Goal: Task Accomplishment & Management: Complete application form

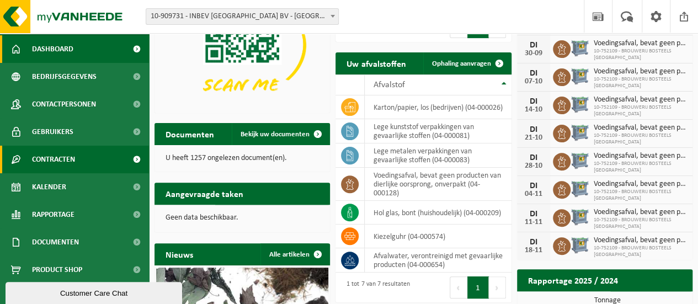
scroll to position [32, 0]
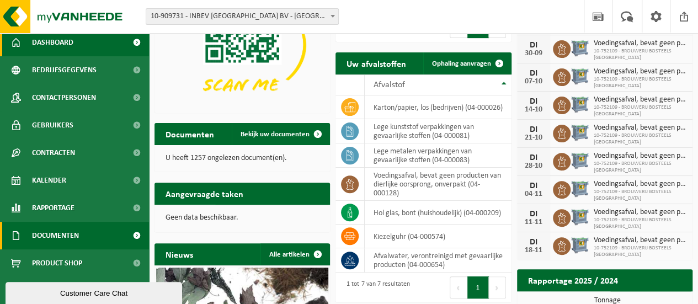
click at [59, 229] on span "Documenten" at bounding box center [55, 236] width 47 height 28
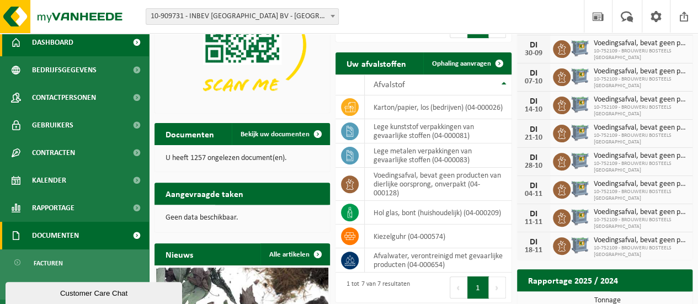
click at [126, 233] on span at bounding box center [136, 236] width 25 height 28
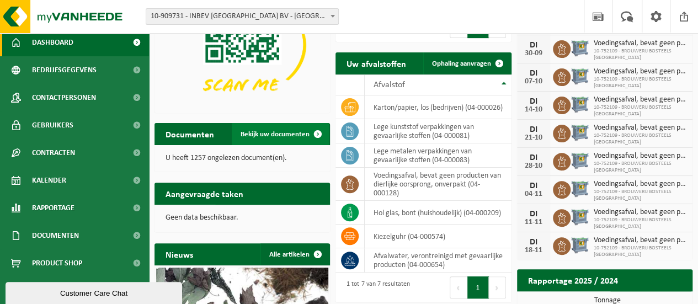
click at [316, 128] on span at bounding box center [318, 134] width 22 height 22
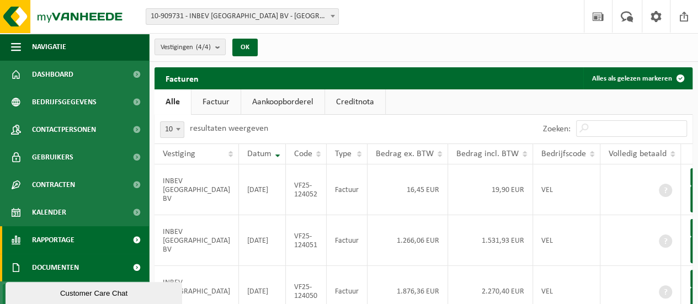
click at [124, 235] on span at bounding box center [136, 240] width 25 height 28
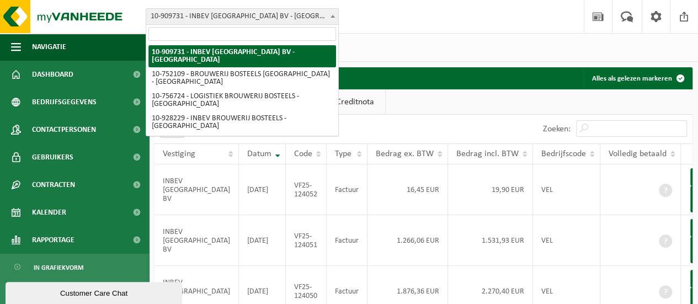
click at [334, 12] on span at bounding box center [332, 16] width 11 height 14
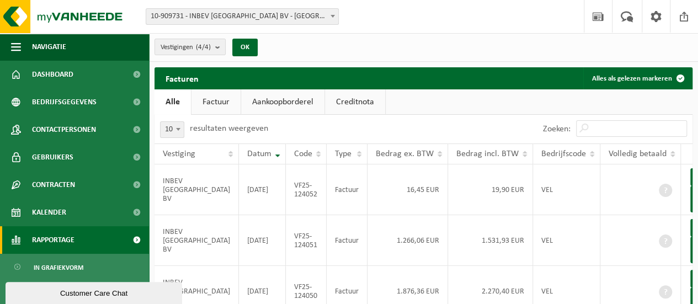
click at [63, 242] on span "Rapportage" at bounding box center [53, 240] width 42 height 28
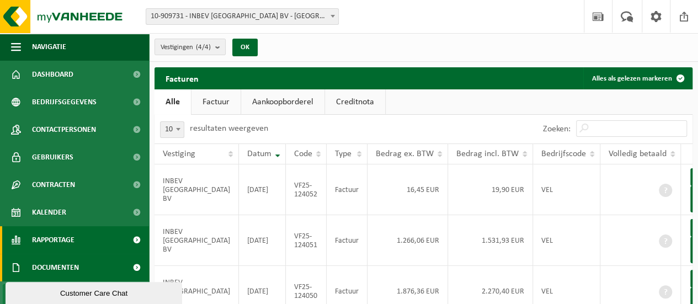
click at [127, 242] on span at bounding box center [136, 240] width 25 height 28
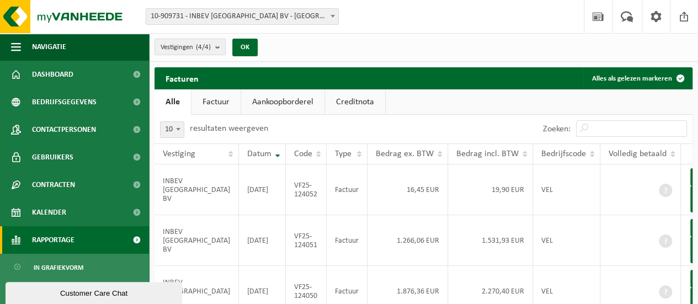
click at [127, 241] on span at bounding box center [136, 240] width 25 height 28
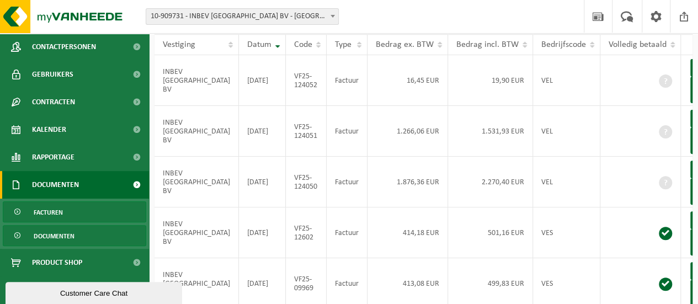
scroll to position [110, 0]
click at [71, 238] on span "Documenten" at bounding box center [54, 236] width 41 height 21
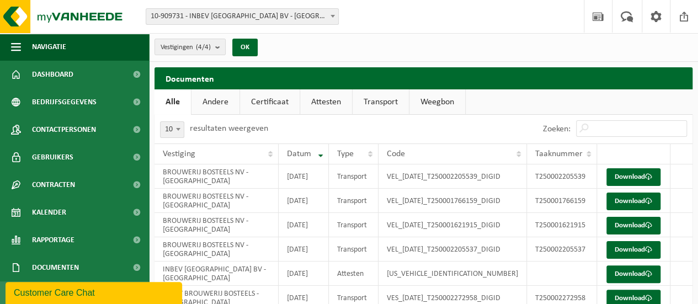
click at [221, 101] on link "Andere" at bounding box center [215, 101] width 48 height 25
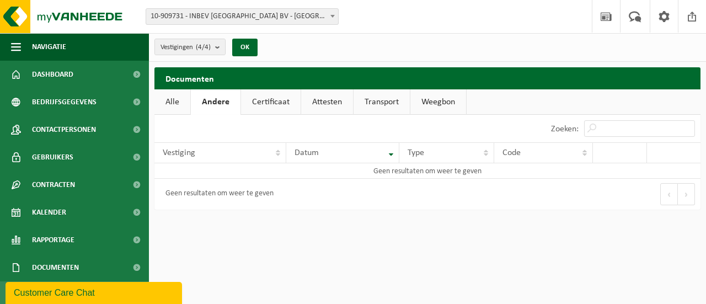
click at [273, 106] on link "Certificaat" at bounding box center [271, 101] width 60 height 25
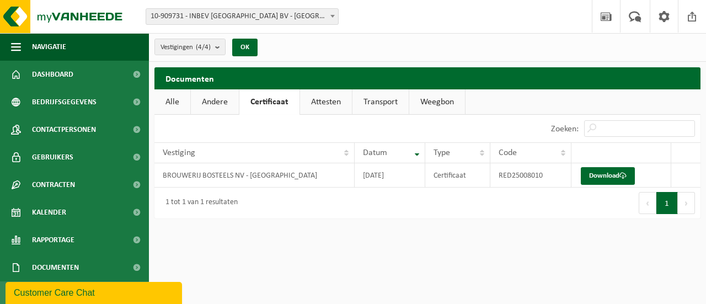
click at [333, 108] on link "Attesten" at bounding box center [326, 101] width 52 height 25
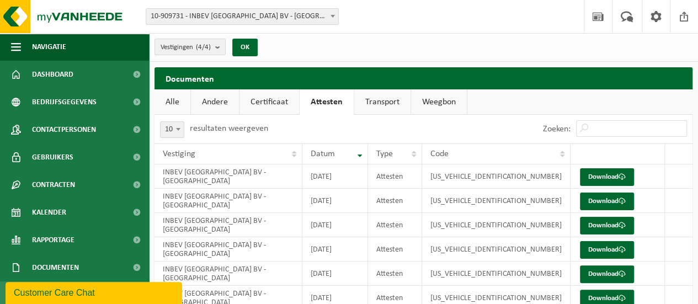
click at [388, 103] on link "Transport" at bounding box center [382, 101] width 56 height 25
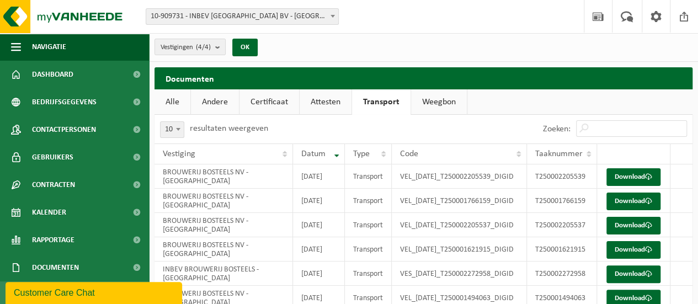
click at [438, 104] on link "Weegbon" at bounding box center [439, 101] width 56 height 25
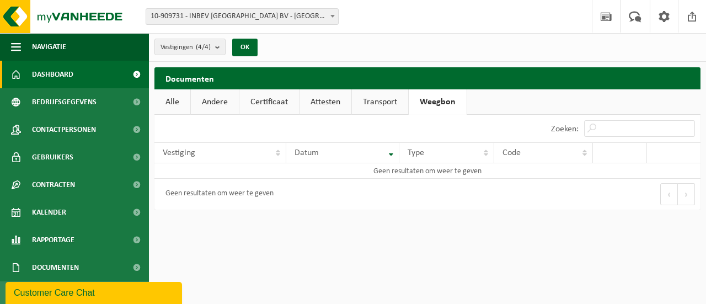
click at [60, 76] on span "Dashboard" at bounding box center [52, 75] width 41 height 28
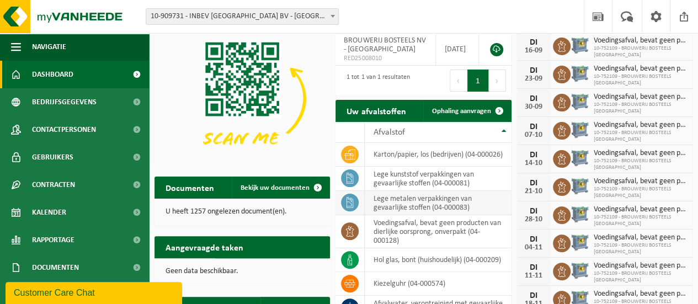
scroll to position [110, 0]
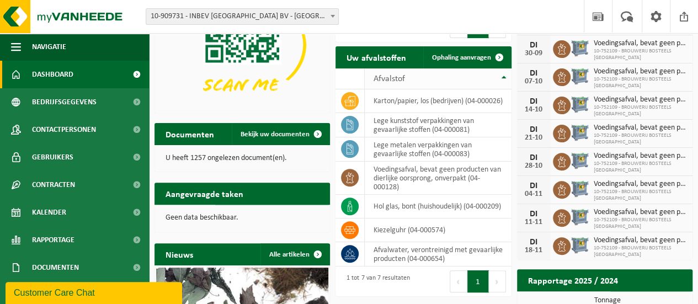
click at [409, 77] on div "Afvalstof" at bounding box center [435, 78] width 124 height 9
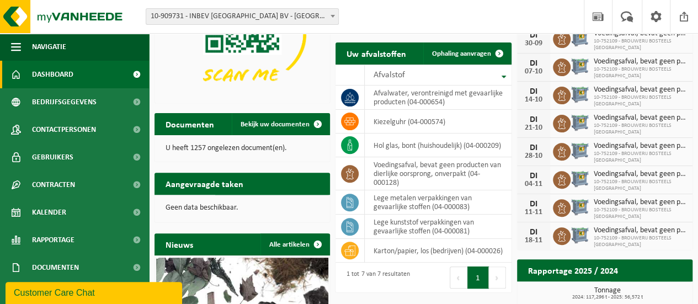
scroll to position [0, 0]
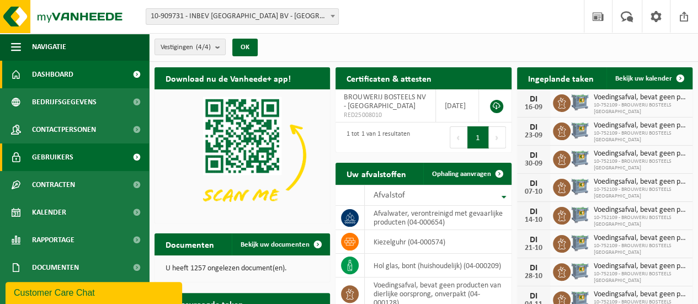
click at [126, 156] on span at bounding box center [136, 157] width 25 height 28
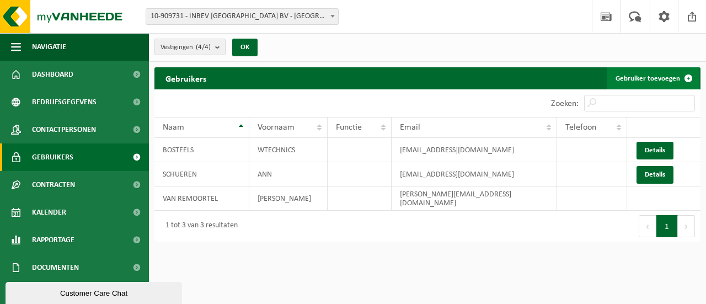
click at [687, 77] on span at bounding box center [688, 78] width 22 height 22
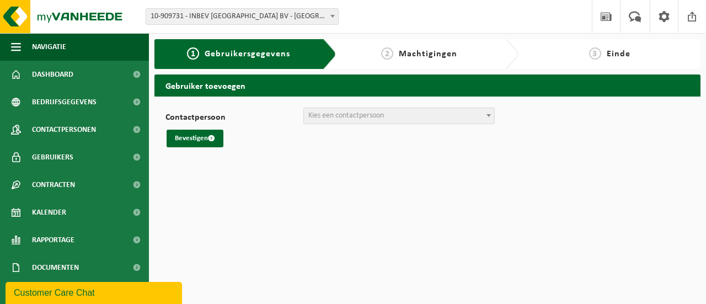
click at [489, 114] on b at bounding box center [488, 115] width 4 height 3
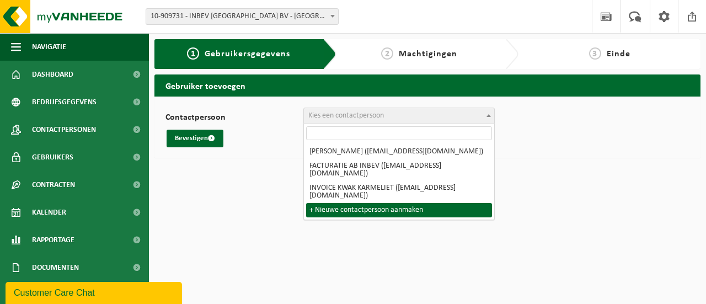
select select "0"
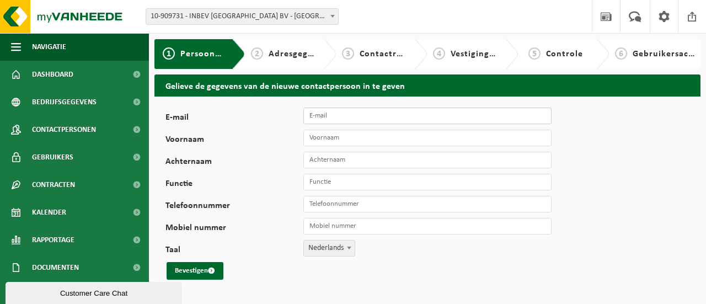
click at [360, 121] on input "E-mail" at bounding box center [427, 116] width 248 height 17
type input "[PERSON_NAME][EMAIL_ADDRESS][DOMAIN_NAME]"
click at [358, 139] on input "Voornaam" at bounding box center [427, 138] width 248 height 17
type input "sarah"
type input "v"
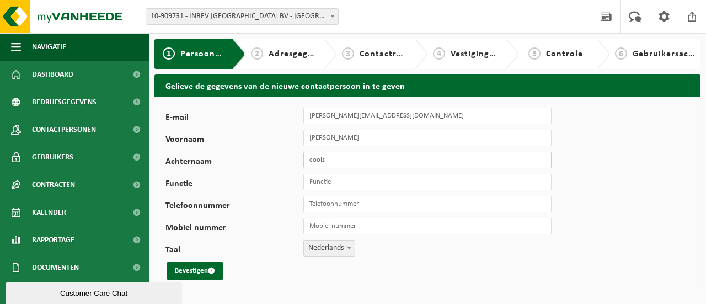
type input "cools"
type input "Preventie - safety - milieu"
click at [345, 203] on input "Telefoonnummer" at bounding box center [427, 204] width 248 height 17
type input "[PHONE_NUMBER]"
click at [196, 270] on button "Bevestigen" at bounding box center [195, 271] width 57 height 18
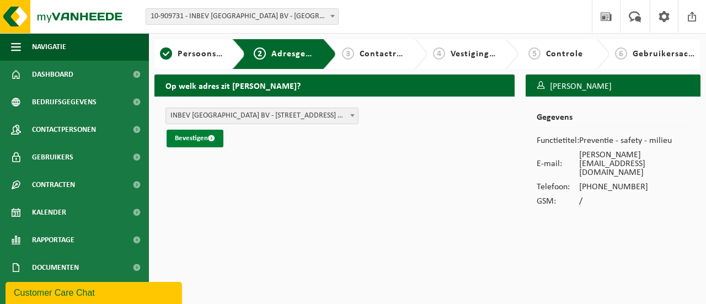
click at [206, 137] on button "Bevestigen" at bounding box center [195, 139] width 57 height 18
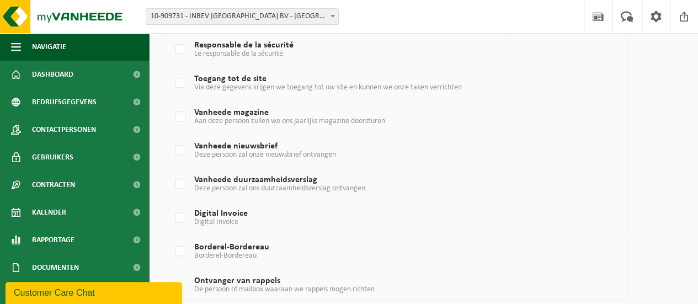
scroll to position [331, 0]
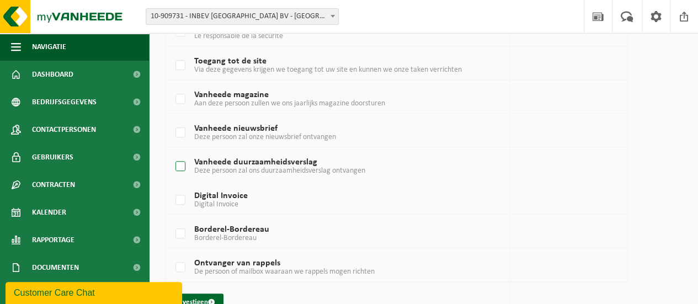
click at [183, 164] on label "Vanheede duurzaamheidsverslag Deze persoon zal ons duurzaamheidsverslag ontvang…" at bounding box center [378, 166] width 410 height 17
click at [171, 153] on input "Vanheede duurzaamheidsverslag Deze persoon zal ons duurzaamheidsverslag ontvang…" at bounding box center [171, 152] width 1 height 1
checkbox input "true"
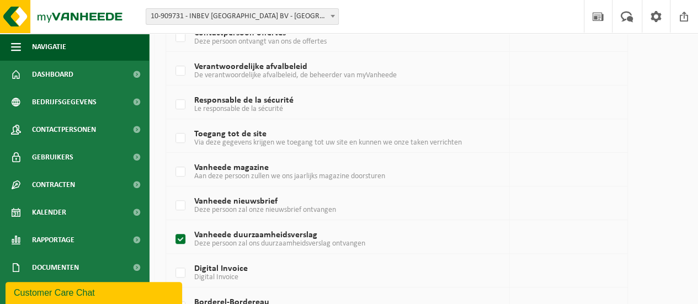
scroll to position [240, 0]
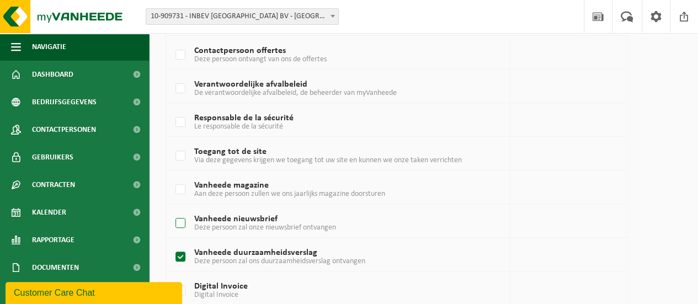
click at [180, 217] on label "Vanheede nieuwsbrief Deze persoon zal onze nieuwsbrief ontvangen" at bounding box center [378, 223] width 410 height 17
click at [171, 210] on input "Vanheede nieuwsbrief Deze persoon zal onze nieuwsbrief ontvangen" at bounding box center [171, 209] width 1 height 1
checkbox input "true"
click at [181, 185] on label "Vanheede magazine Aan deze persoon zullen we ons jaarlijks magazine doorsturen" at bounding box center [378, 189] width 410 height 17
click at [171, 176] on input "Vanheede magazine Aan deze persoon zullen we ons jaarlijks magazine doorsturen" at bounding box center [171, 175] width 1 height 1
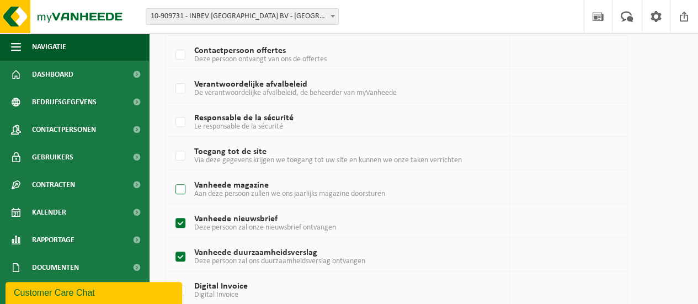
checkbox input "true"
click at [180, 148] on label "Toegang tot de site Via deze gegevens krijgen we toegang tot uw site en kunnen …" at bounding box center [378, 156] width 410 height 17
click at [171, 142] on input "Toegang tot de site Via deze gegevens krijgen we toegang tot uw site en kunnen …" at bounding box center [171, 142] width 1 height 1
checkbox input "true"
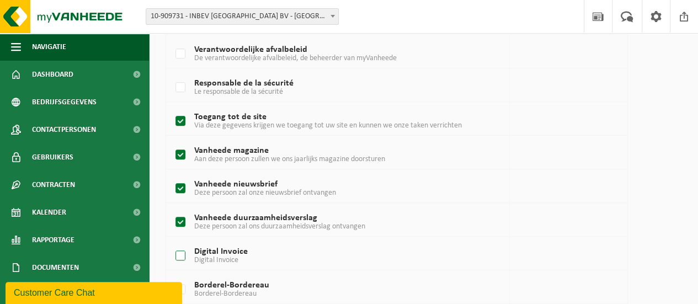
scroll to position [351, 0]
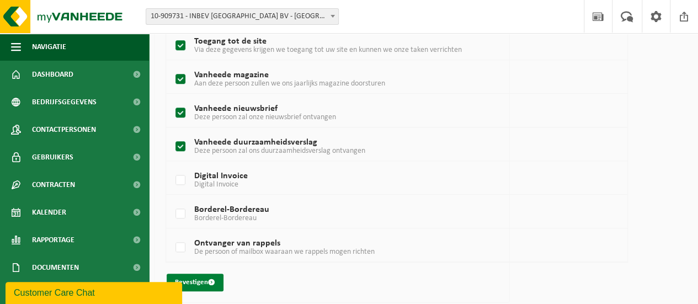
click at [187, 278] on button "Bevestigen" at bounding box center [195, 283] width 57 height 18
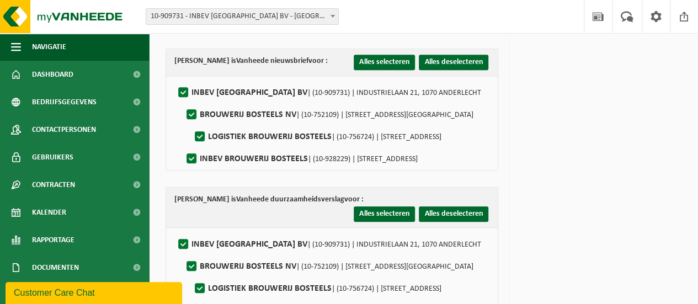
scroll to position [387, 0]
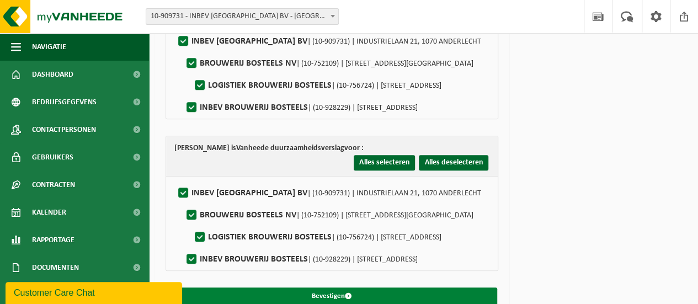
click at [404, 287] on button "Bevestigen" at bounding box center [332, 296] width 330 height 18
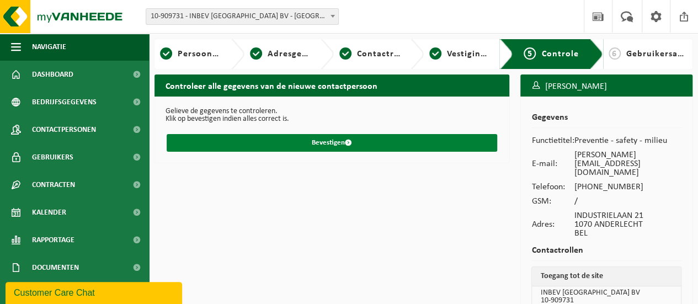
click at [321, 144] on button "Bevestigen" at bounding box center [332, 143] width 330 height 18
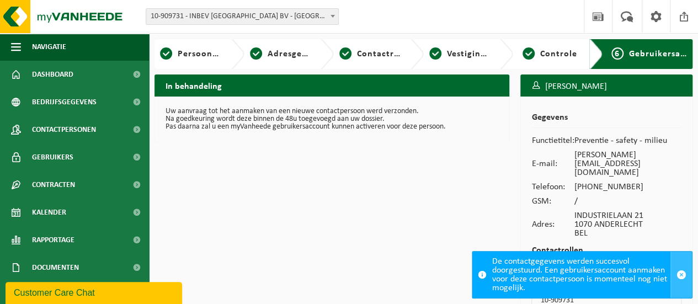
click at [681, 276] on span "button" at bounding box center [681, 275] width 10 height 10
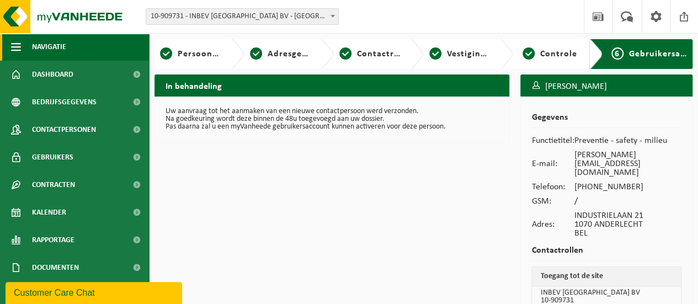
click at [15, 45] on span "button" at bounding box center [16, 47] width 10 height 28
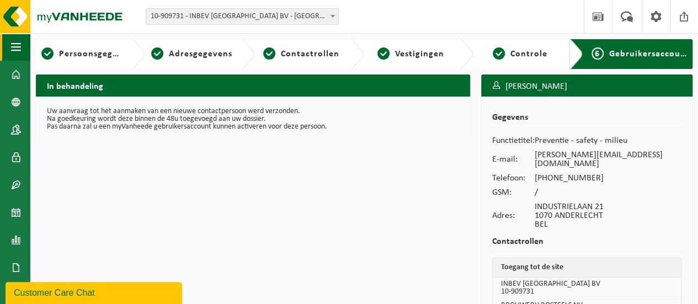
click at [15, 46] on span "button" at bounding box center [16, 47] width 10 height 28
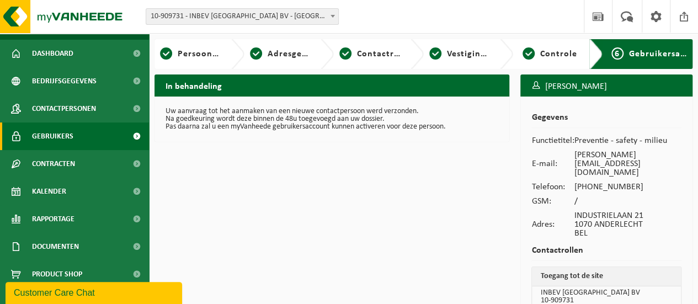
scroll to position [32, 0]
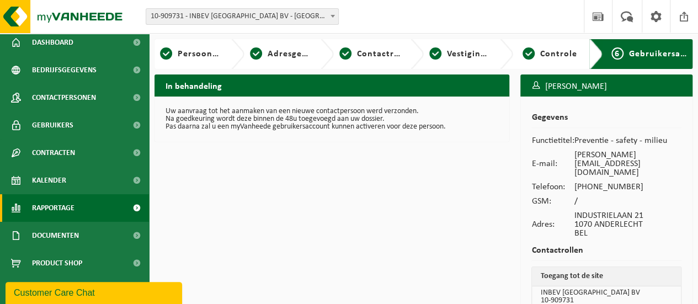
click at [63, 210] on span "Rapportage" at bounding box center [53, 208] width 42 height 28
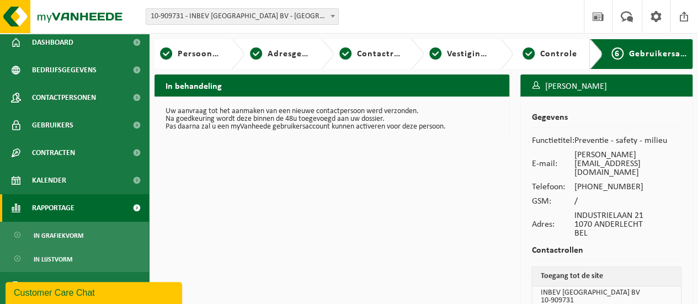
click at [128, 205] on span at bounding box center [136, 208] width 25 height 28
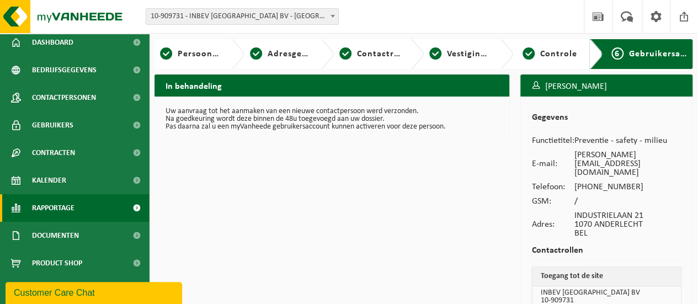
click at [128, 205] on span at bounding box center [136, 208] width 25 height 28
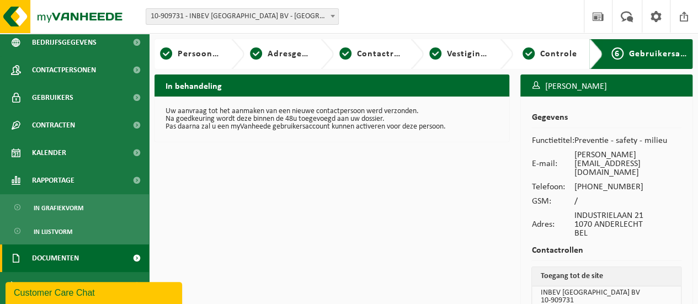
scroll to position [83, 0]
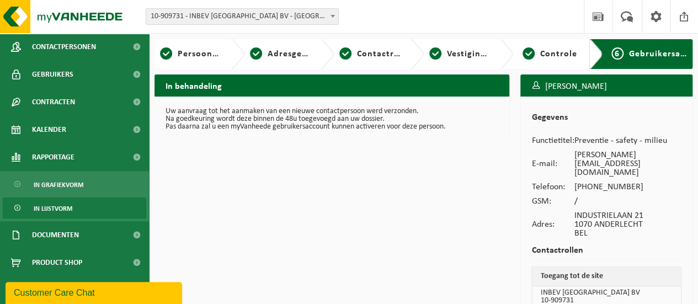
click at [64, 209] on span "In lijstvorm" at bounding box center [53, 208] width 39 height 21
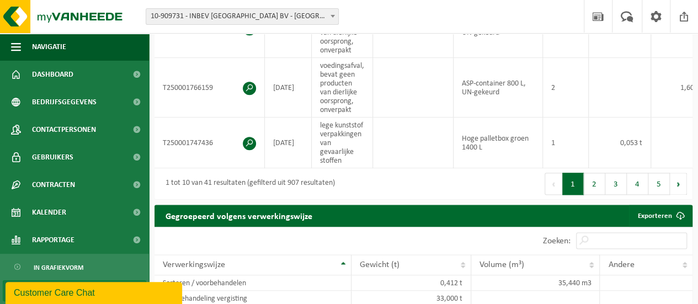
scroll to position [607, 0]
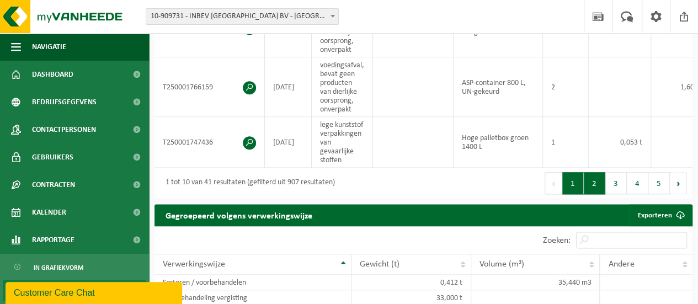
click at [593, 177] on button "2" at bounding box center [594, 183] width 22 height 22
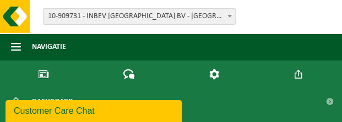
scroll to position [924, 0]
